Goal: Information Seeking & Learning: Learn about a topic

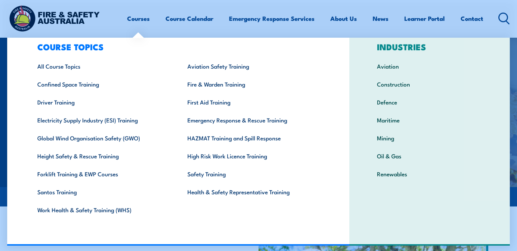
scroll to position [19, 0]
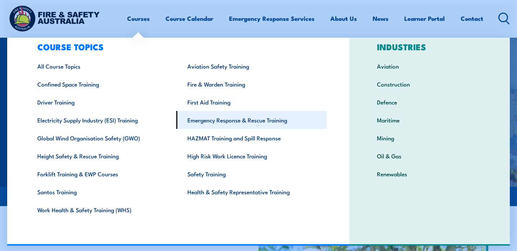
click at [223, 119] on link "Emergency Response & Rescue Training" at bounding box center [251, 120] width 150 height 18
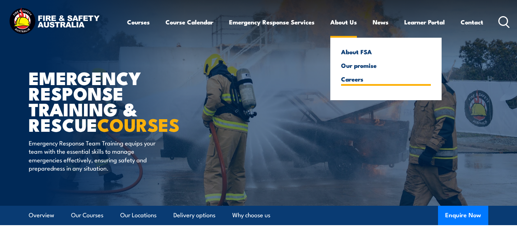
click at [357, 80] on link "Careers" at bounding box center [386, 79] width 90 height 6
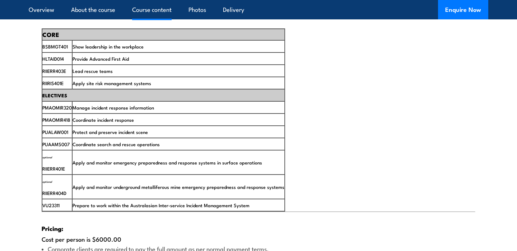
scroll to position [1201, 0]
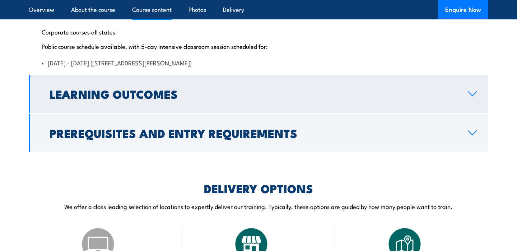
click at [329, 113] on link "Learning Outcomes" at bounding box center [259, 94] width 460 height 38
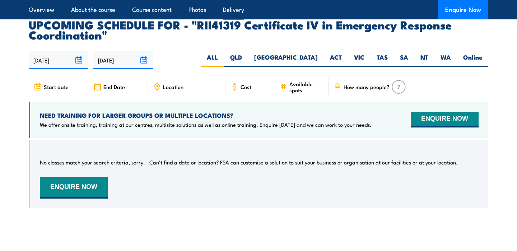
scroll to position [1231, 0]
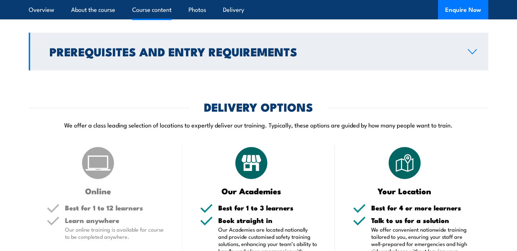
click at [326, 70] on link "Prerequisites and Entry Requirements" at bounding box center [259, 52] width 460 height 38
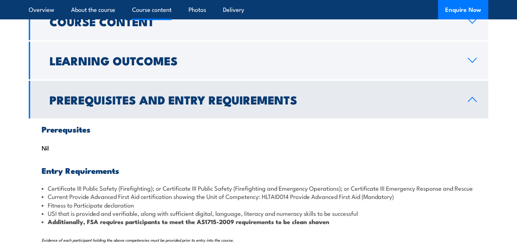
scroll to position [1037, 0]
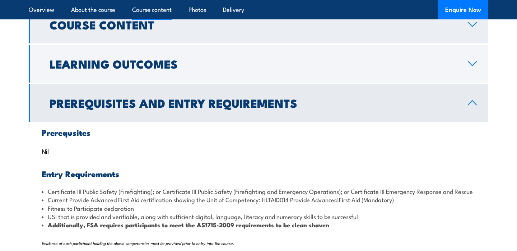
click at [306, 29] on h2 "Course Content" at bounding box center [253, 24] width 407 height 10
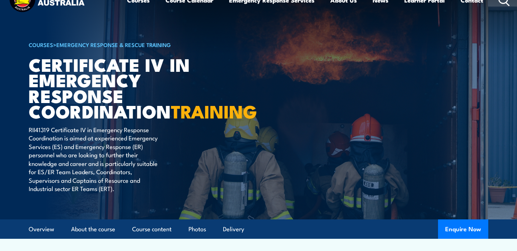
scroll to position [0, 0]
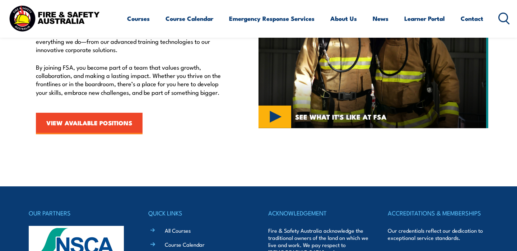
scroll to position [304, 0]
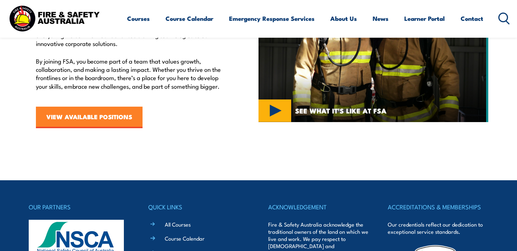
click at [108, 119] on link "VIEW AVAILABLE POSITIONS" at bounding box center [89, 118] width 107 height 22
